Goal: Task Accomplishment & Management: Manage account settings

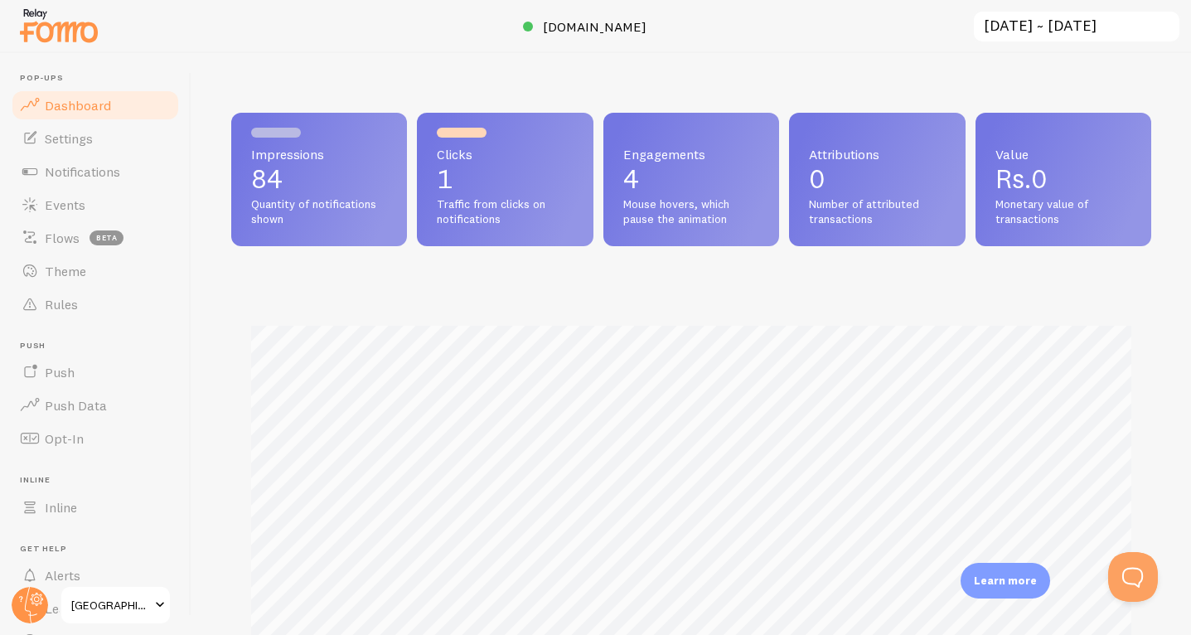
click at [168, 614] on span at bounding box center [160, 605] width 20 height 20
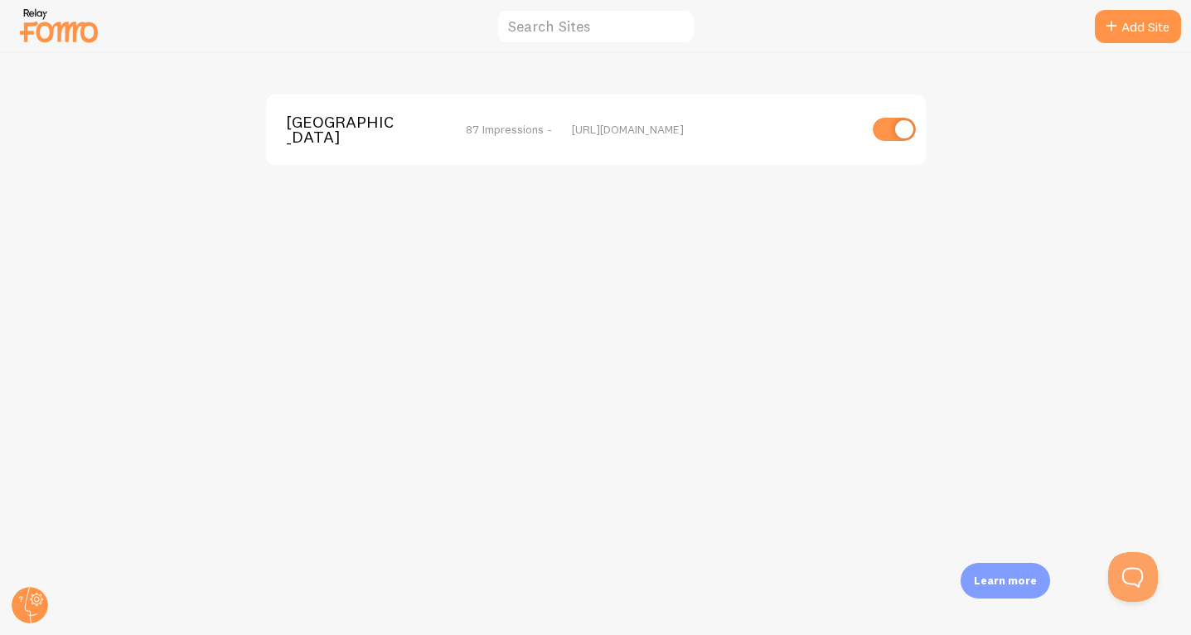
click at [899, 128] on input "checkbox" at bounding box center [894, 129] width 43 height 23
click at [884, 127] on input "checkbox" at bounding box center [894, 129] width 43 height 23
checkbox input "true"
click at [1095, 28] on link "Add Site" at bounding box center [1138, 26] width 86 height 33
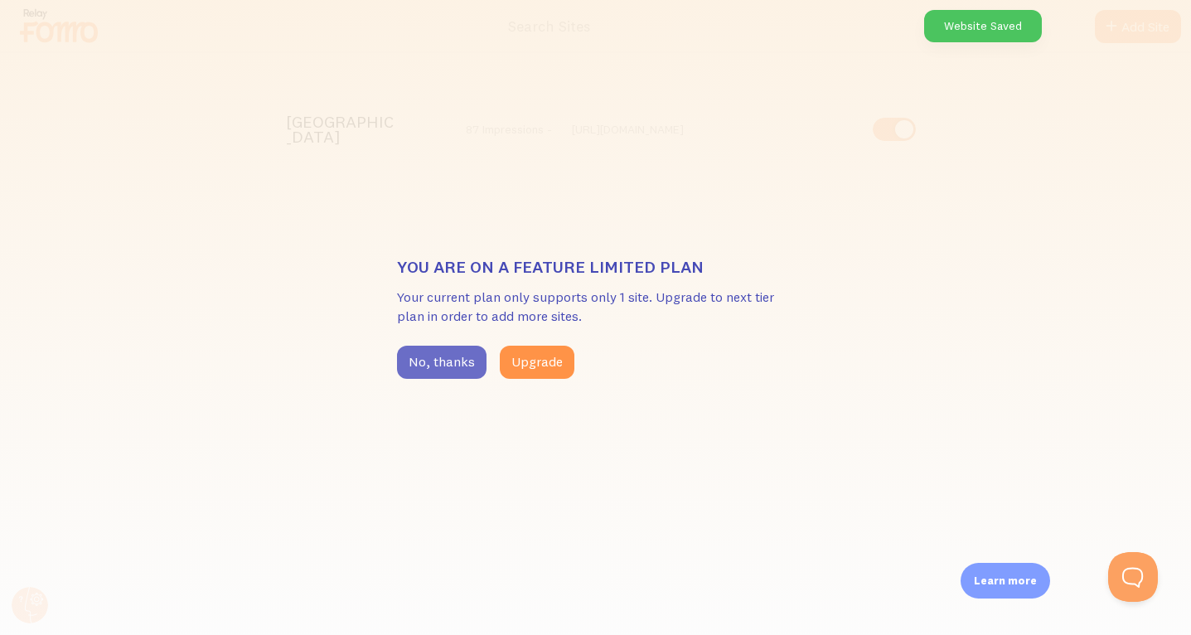
click at [453, 362] on button "No, thanks" at bounding box center [442, 362] width 90 height 33
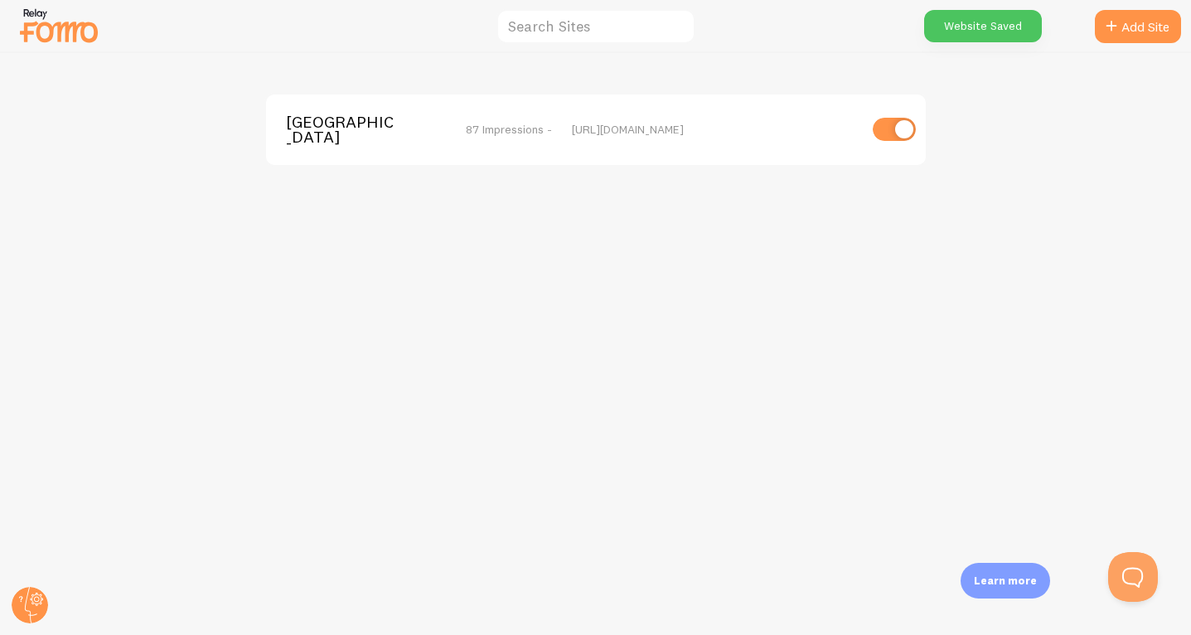
click at [85, 42] on img at bounding box center [58, 25] width 83 height 42
click at [76, 35] on img at bounding box center [58, 25] width 83 height 42
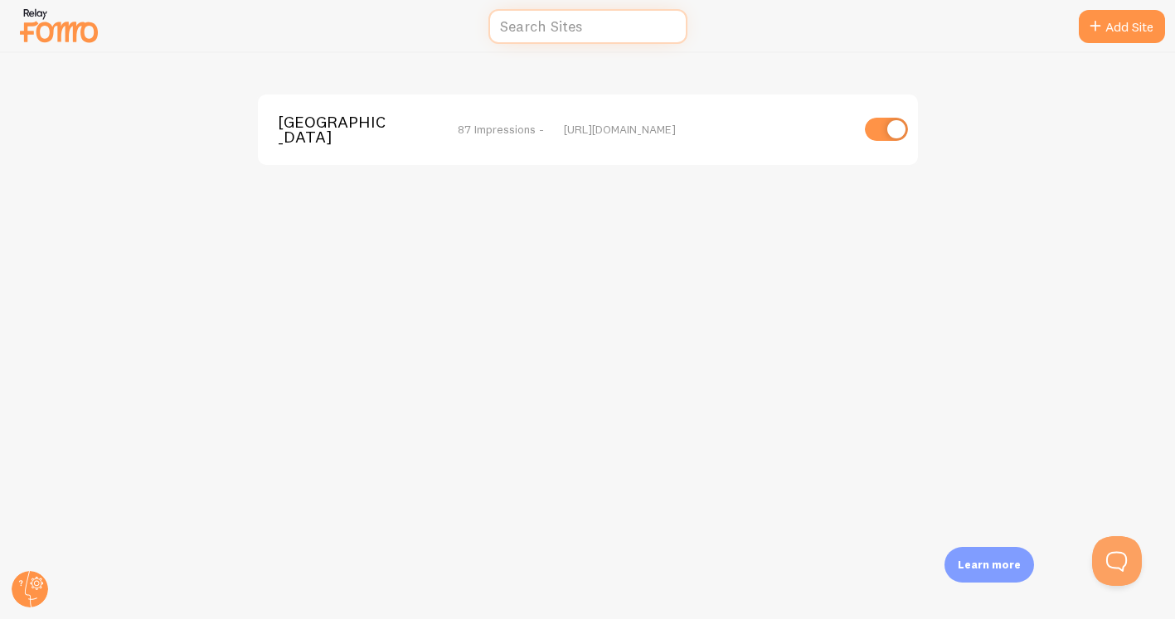
click at [550, 31] on input "text" at bounding box center [587, 27] width 199 height 36
click at [51, 42] on img at bounding box center [58, 25] width 83 height 42
click at [41, 32] on img at bounding box center [58, 25] width 83 height 42
drag, startPoint x: 128, startPoint y: 38, endPoint x: 24, endPoint y: 17, distance: 106.5
click at [24, 17] on div at bounding box center [587, 26] width 1175 height 53
